Goal: Download file/media

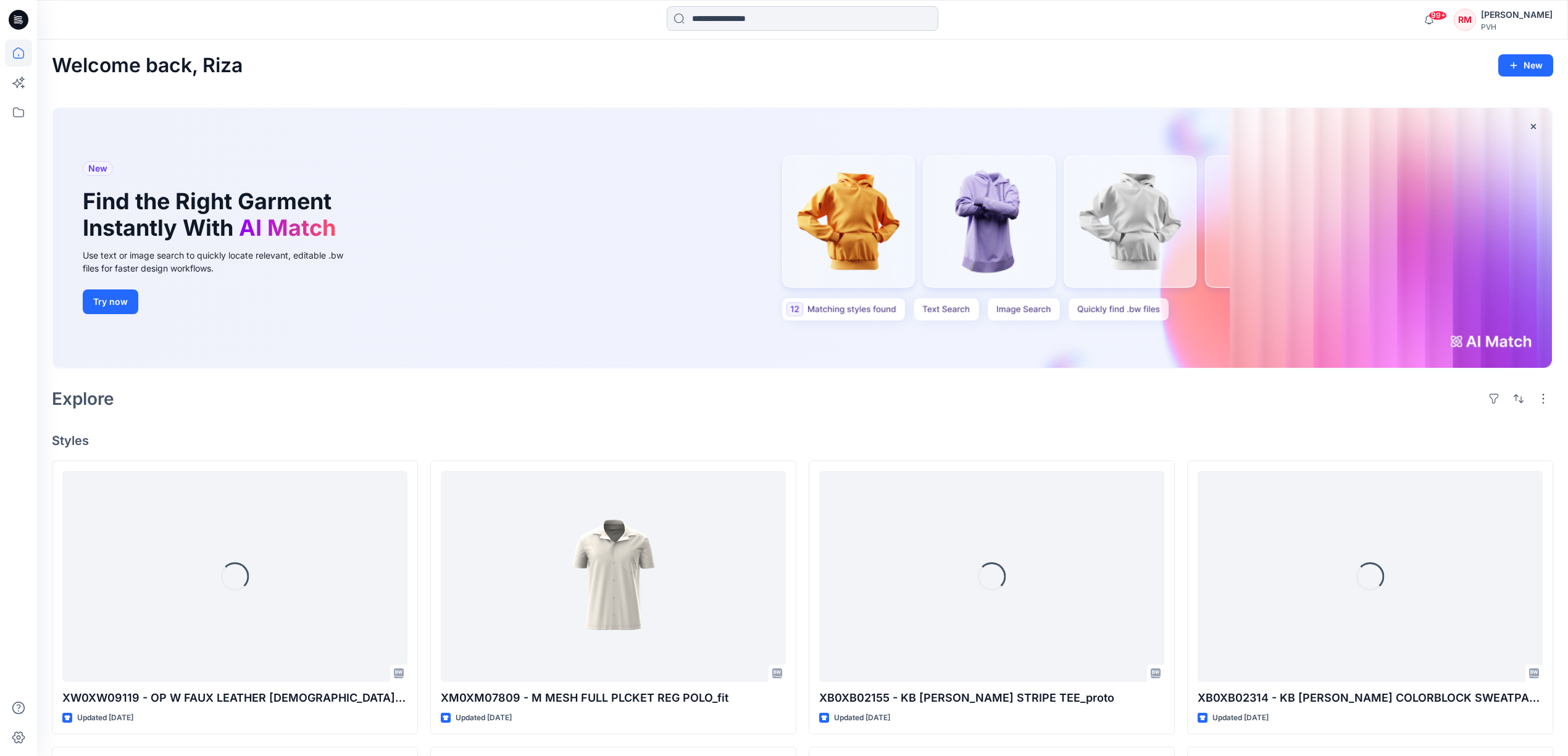
click at [738, 19] on input at bounding box center [803, 19] width 271 height 25
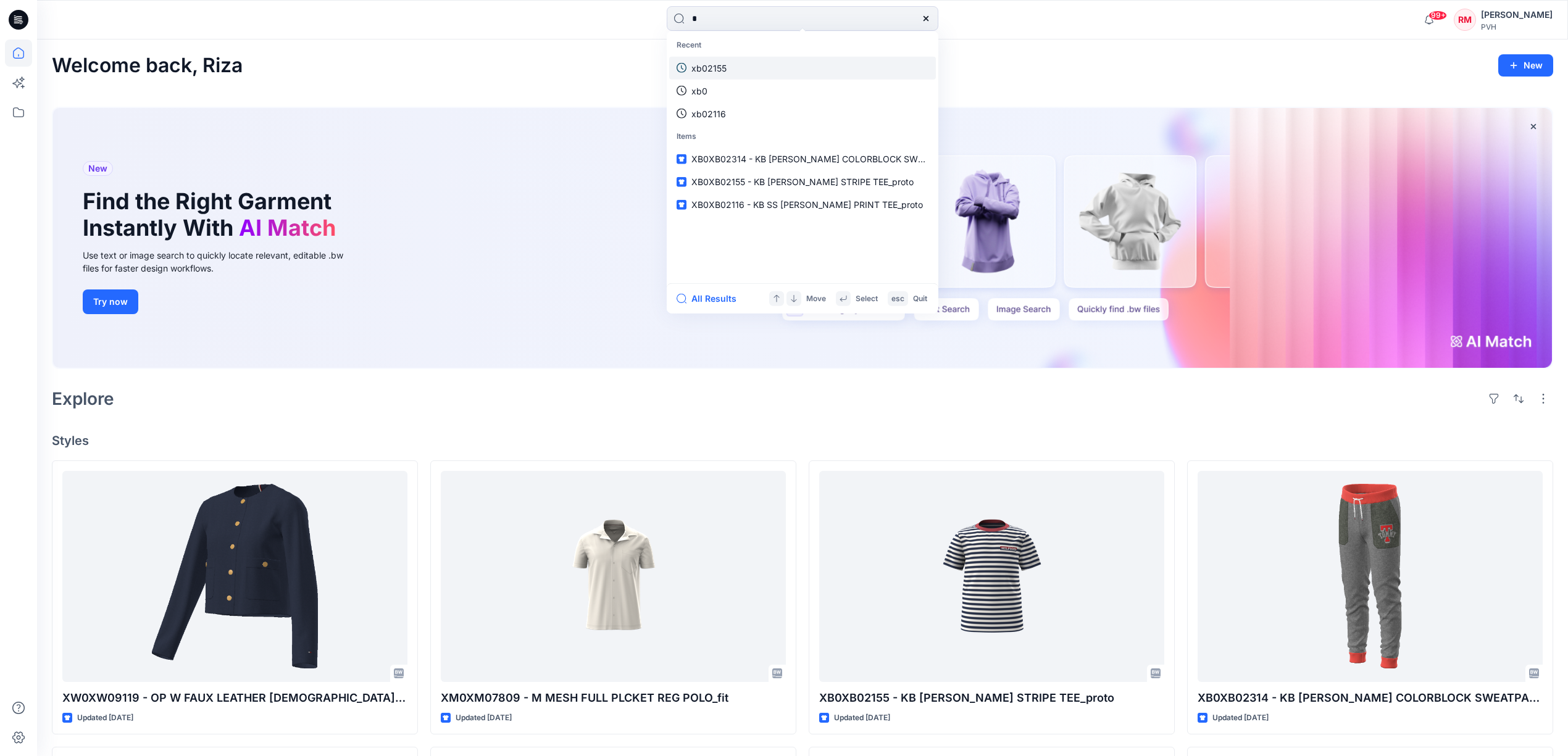
type input "*"
click at [726, 61] on link "xb02155" at bounding box center [803, 68] width 266 height 23
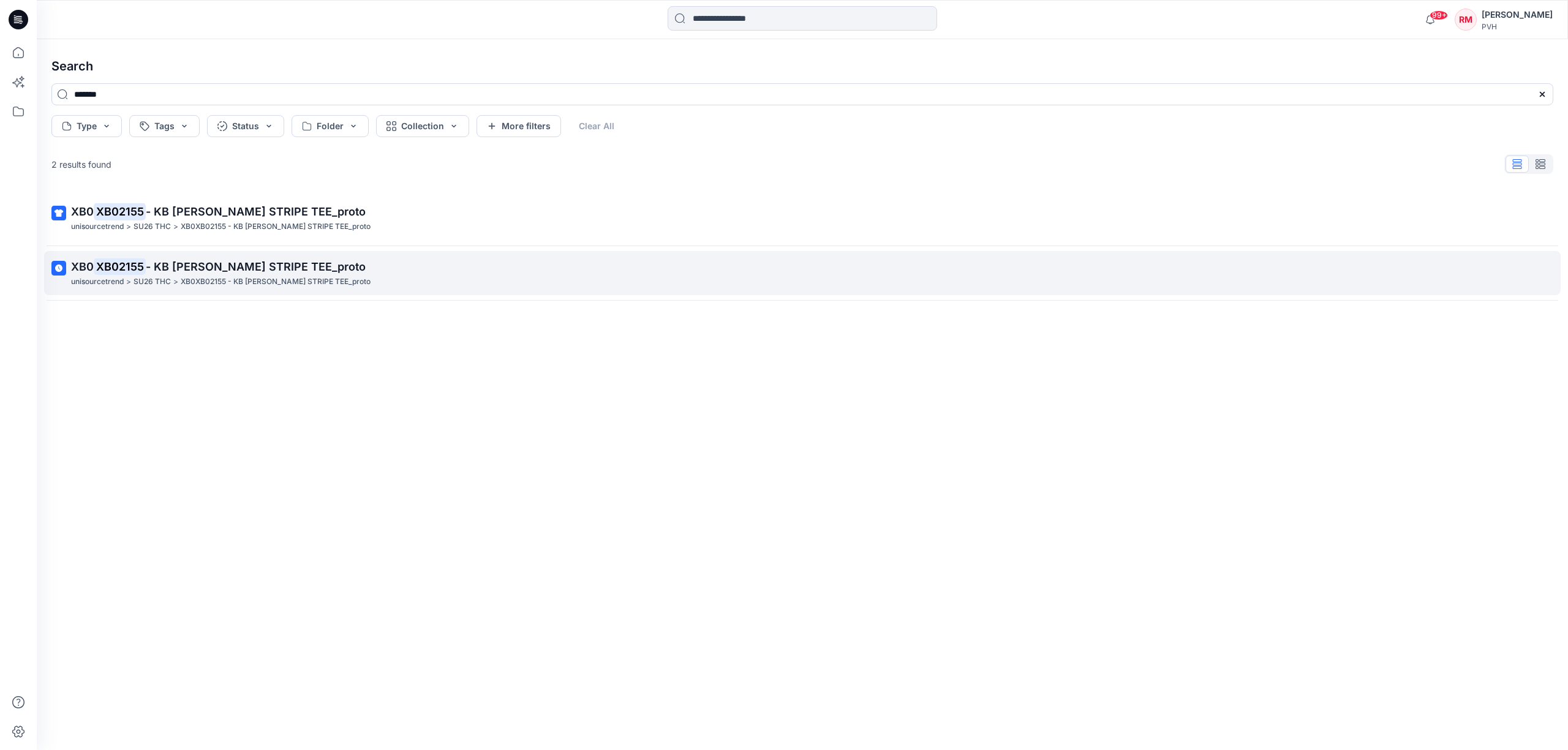
click at [282, 279] on p "XB0XB02155 - KB [PERSON_NAME] STRIPE TEE_proto" at bounding box center [276, 282] width 190 height 13
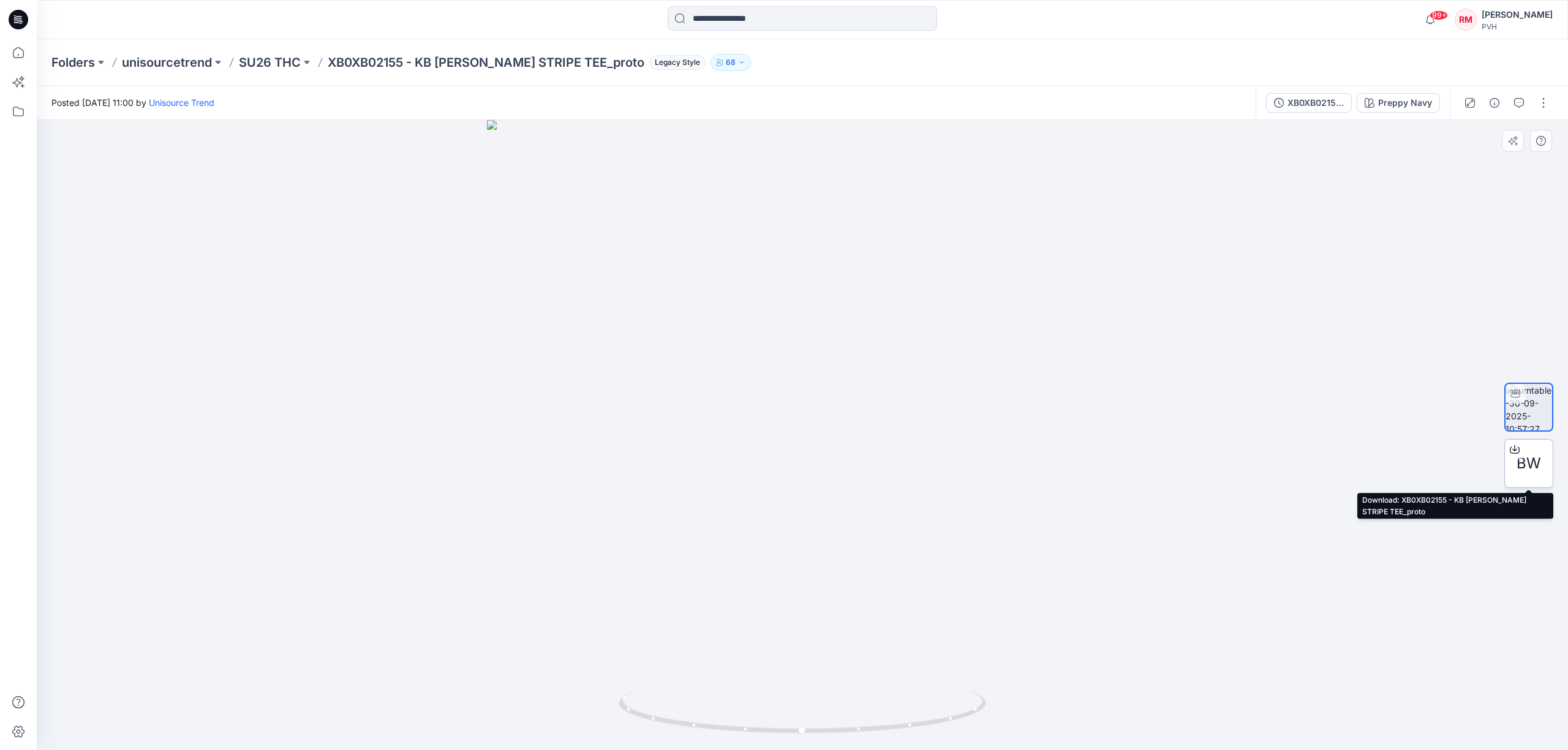
click at [1527, 464] on span "BW" at bounding box center [1529, 464] width 25 height 22
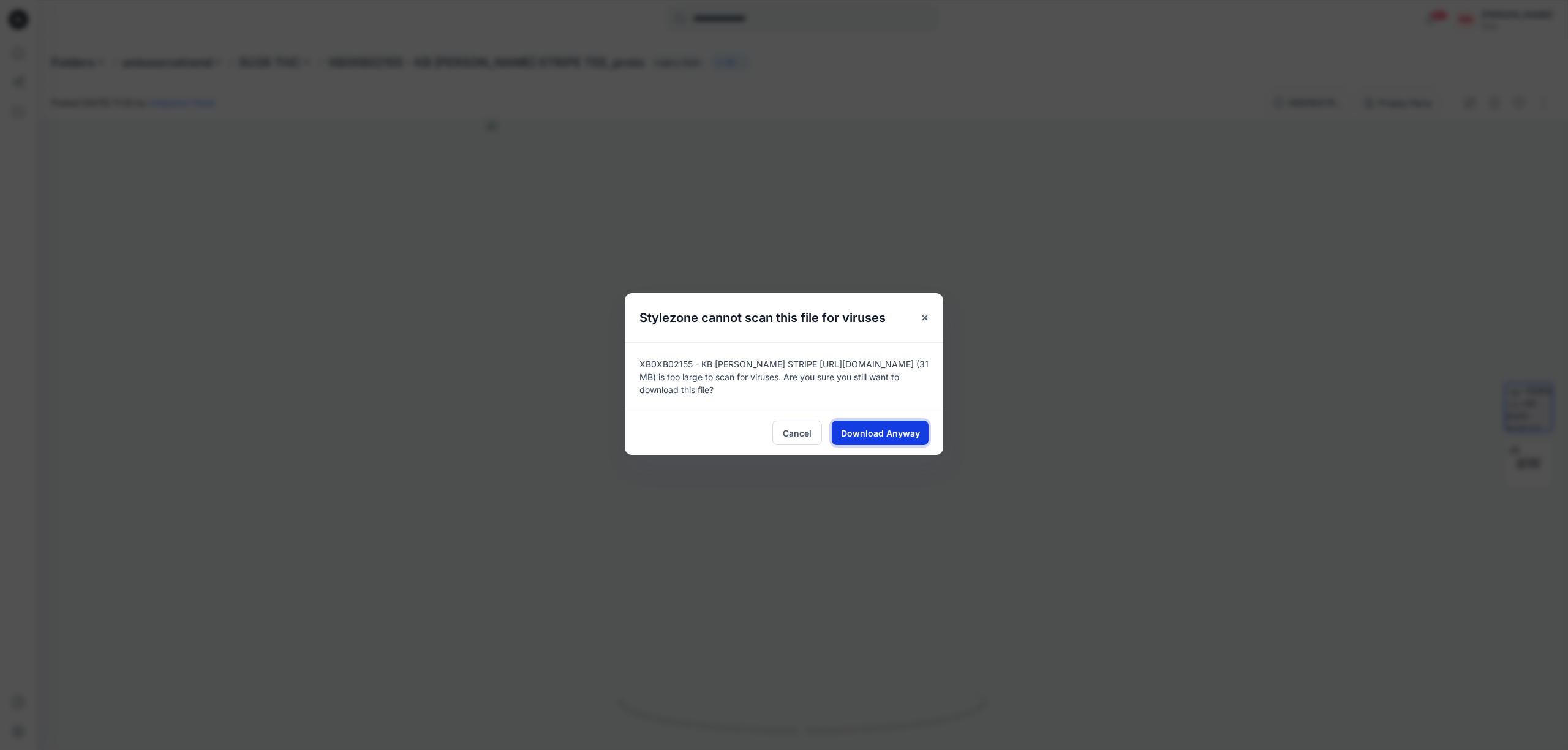
click at [882, 422] on button "Download Anyway" at bounding box center [880, 433] width 97 height 25
